Goal: Obtain resource: Obtain resource

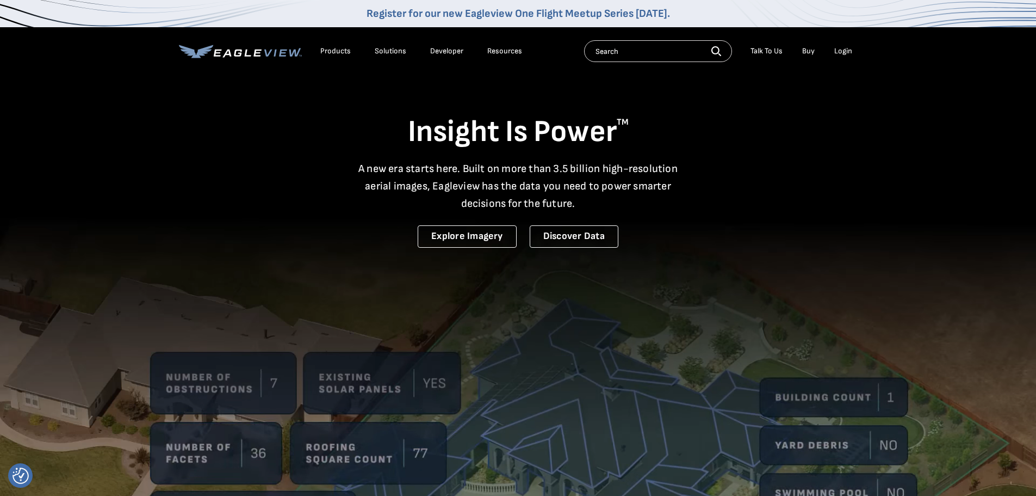
click at [846, 51] on div "Login" at bounding box center [844, 51] width 18 height 10
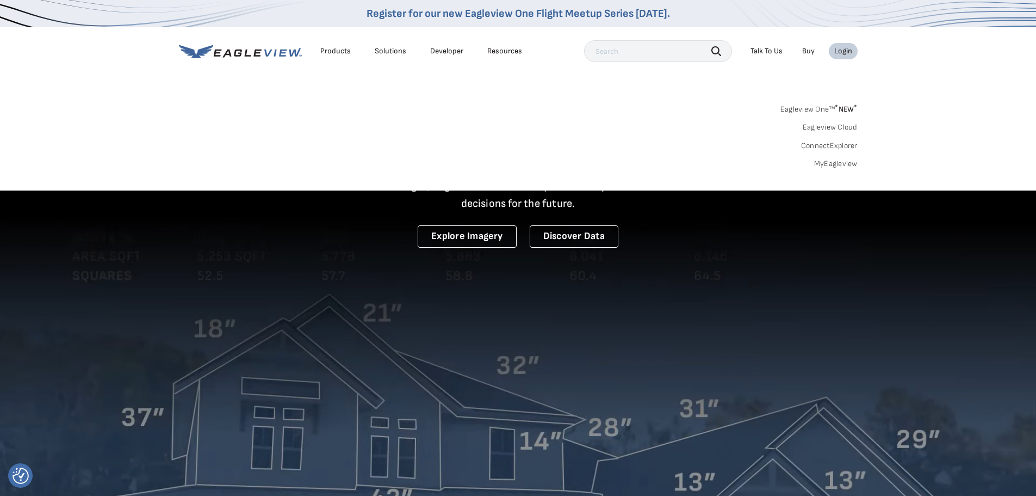
click at [840, 162] on link "MyEagleview" at bounding box center [837, 164] width 44 height 10
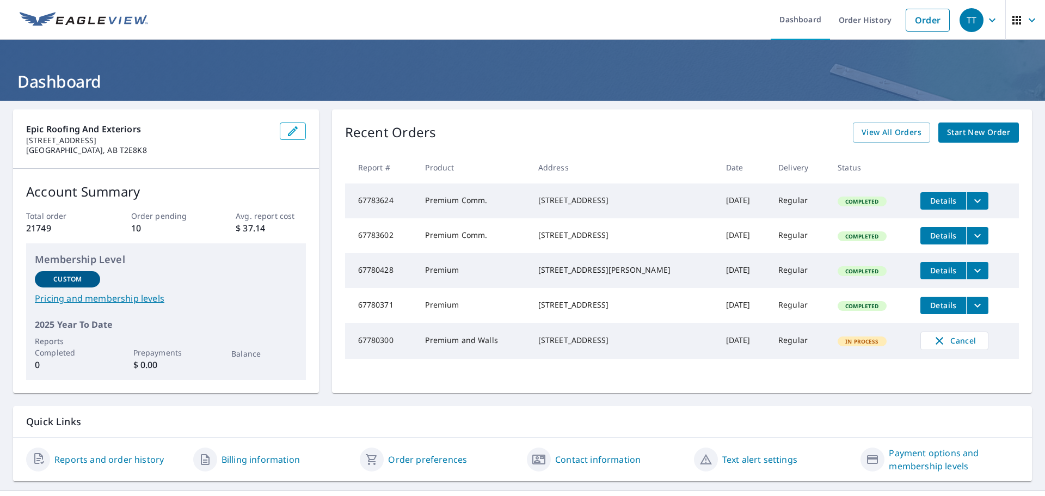
click at [923, 19] on link "Order" at bounding box center [927, 20] width 44 height 23
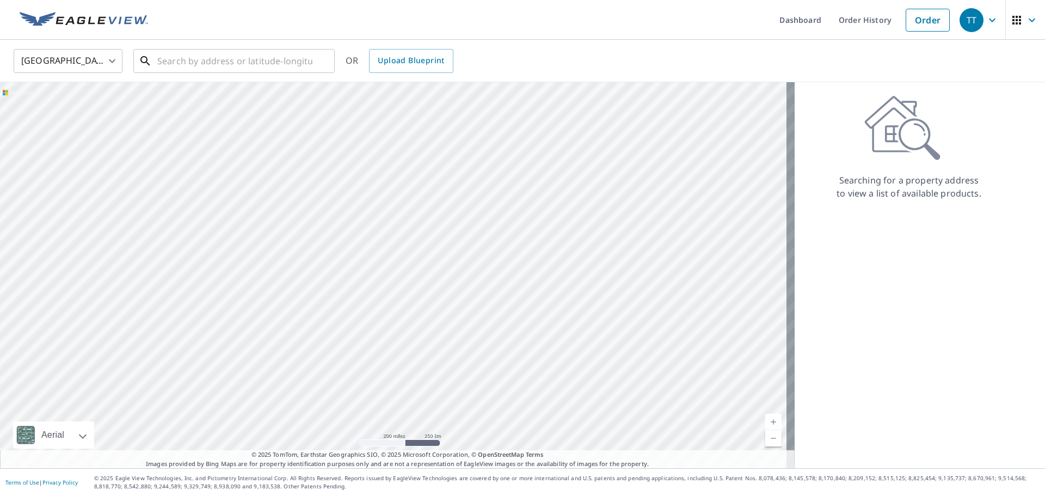
click at [231, 56] on input "text" at bounding box center [234, 61] width 155 height 30
paste input "627 21 Avenue NE Calgary, AB T2E 1T2 Canada"
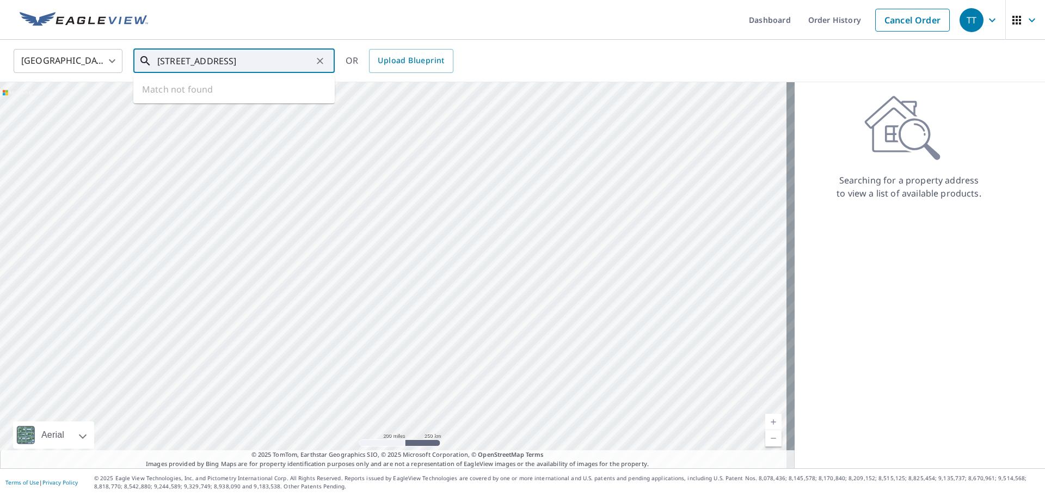
scroll to position [0, 40]
type input "627 21 Avenue NE Calgary, AB T2E 1T2 Canada"
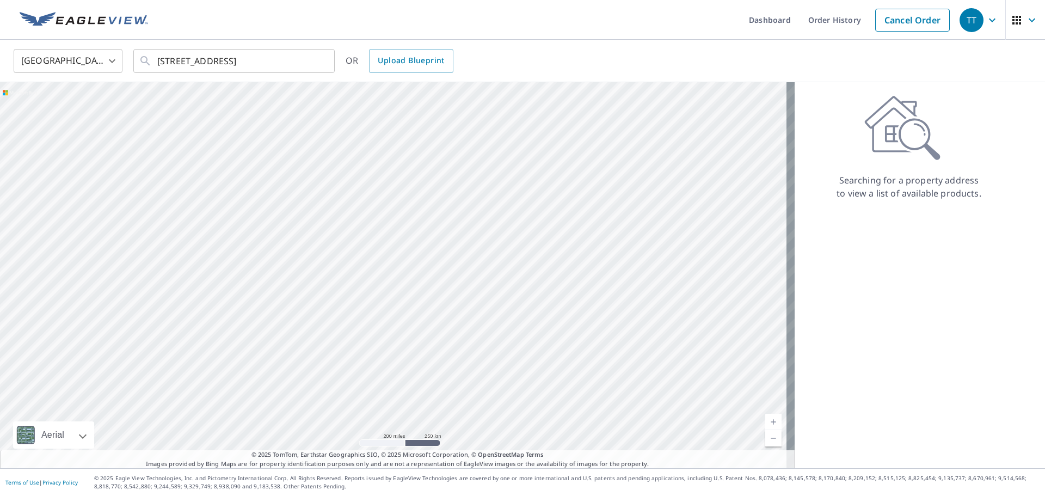
scroll to position [0, 0]
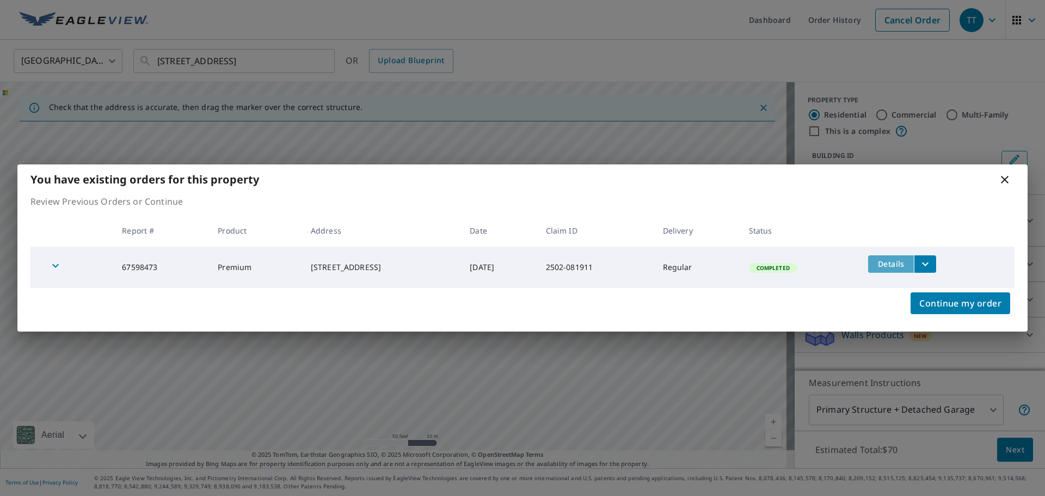
click at [897, 262] on span "Details" at bounding box center [890, 263] width 33 height 10
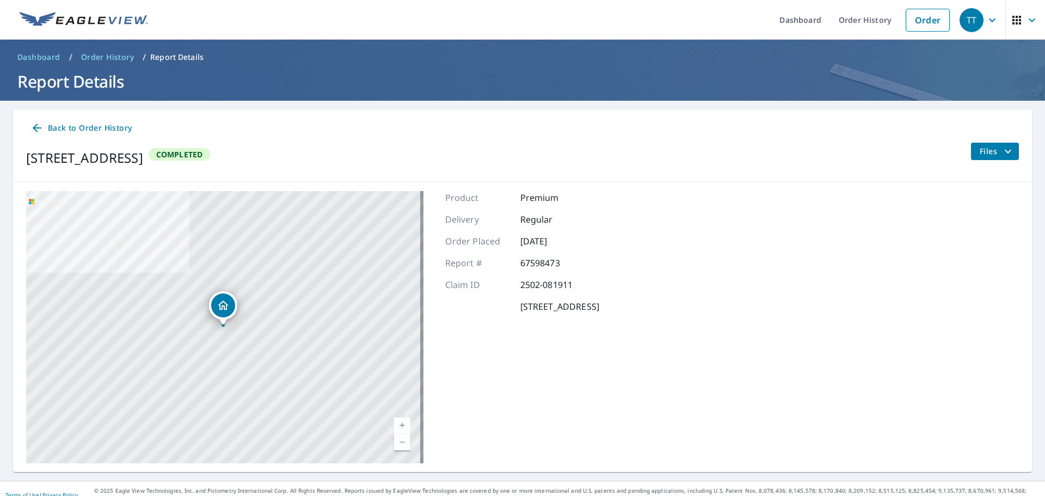
click at [992, 154] on span "Files" at bounding box center [996, 151] width 35 height 13
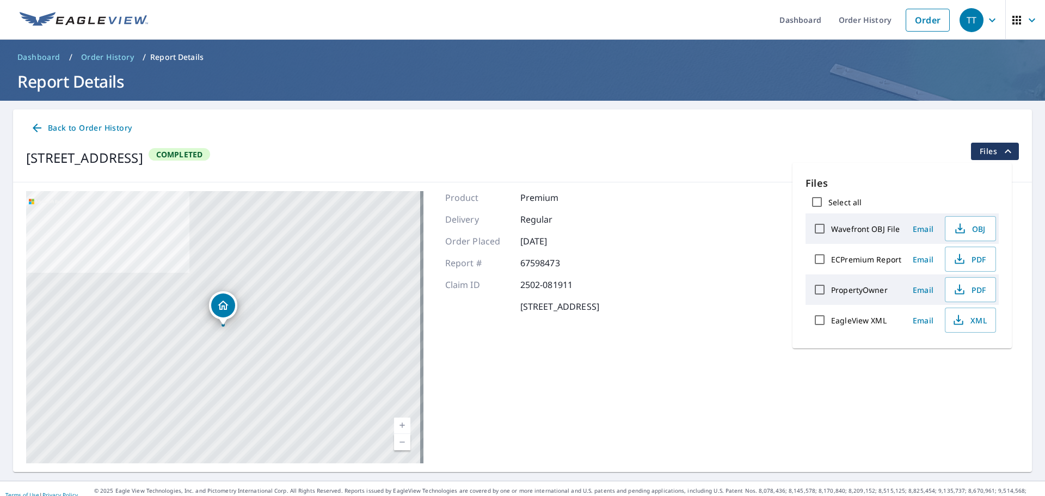
click at [968, 259] on span "PDF" at bounding box center [969, 258] width 35 height 13
